Goal: Register for event/course

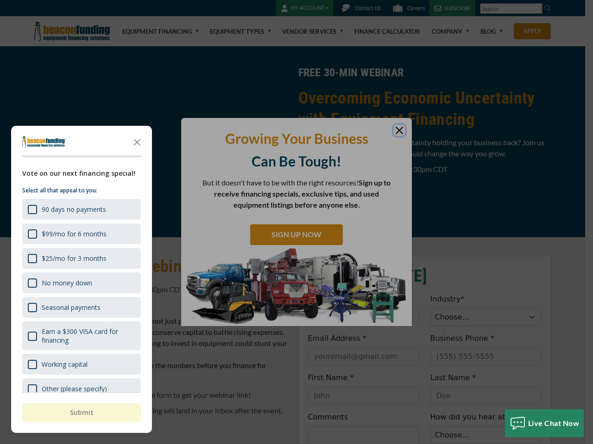
click at [296, 222] on div at bounding box center [296, 222] width 593 height 444
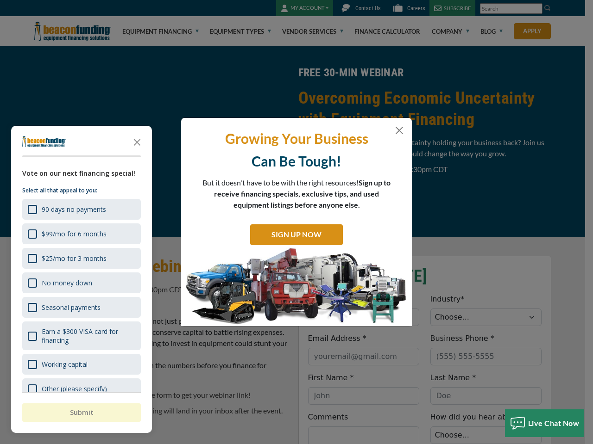
click at [296, 222] on div "Growing Your Business Can Be Tough! But it doesn't have to be with the right re…" at bounding box center [296, 222] width 231 height 208
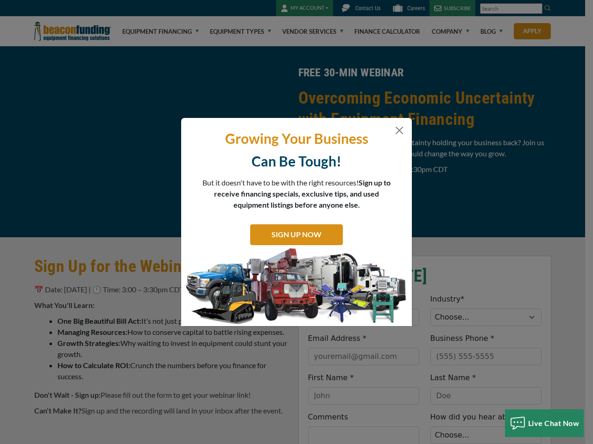
click at [137, 142] on div "Growing Your Business Can Be Tough! But it doesn't have to be with the right re…" at bounding box center [296, 222] width 593 height 444
click at [81, 209] on div at bounding box center [296, 222] width 593 height 444
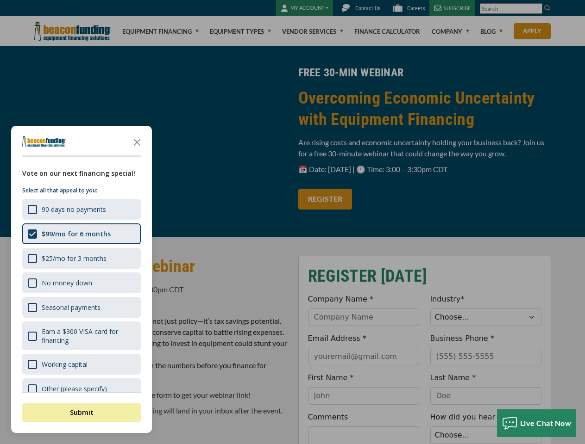
click at [81, 258] on div "$25/mo for 3 months" at bounding box center [74, 258] width 65 height 9
click at [81, 283] on div "No money down" at bounding box center [67, 283] width 50 height 9
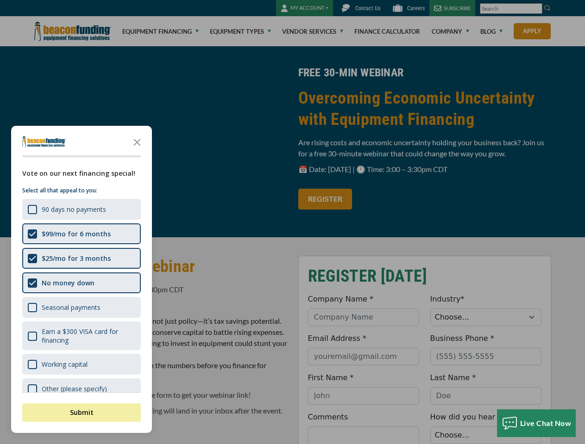
click at [81, 307] on div "Seasonal payments" at bounding box center [71, 307] width 59 height 9
click at [81, 336] on div "Earn a $300 VISA card for financing" at bounding box center [89, 336] width 94 height 18
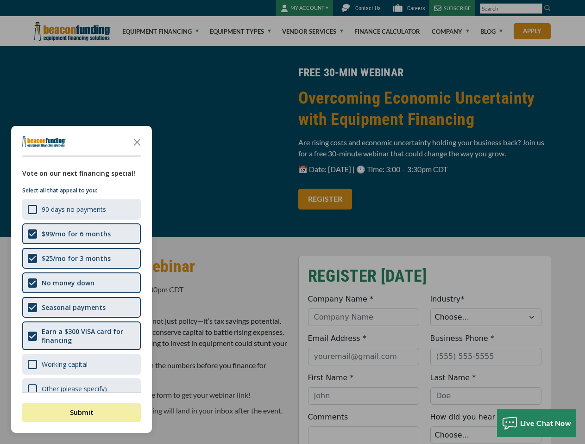
click at [81, 360] on li "Growth Strategies: Why waiting to invest in equipment could stunt your growth." at bounding box center [172, 349] width 230 height 22
